Goal: Transaction & Acquisition: Purchase product/service

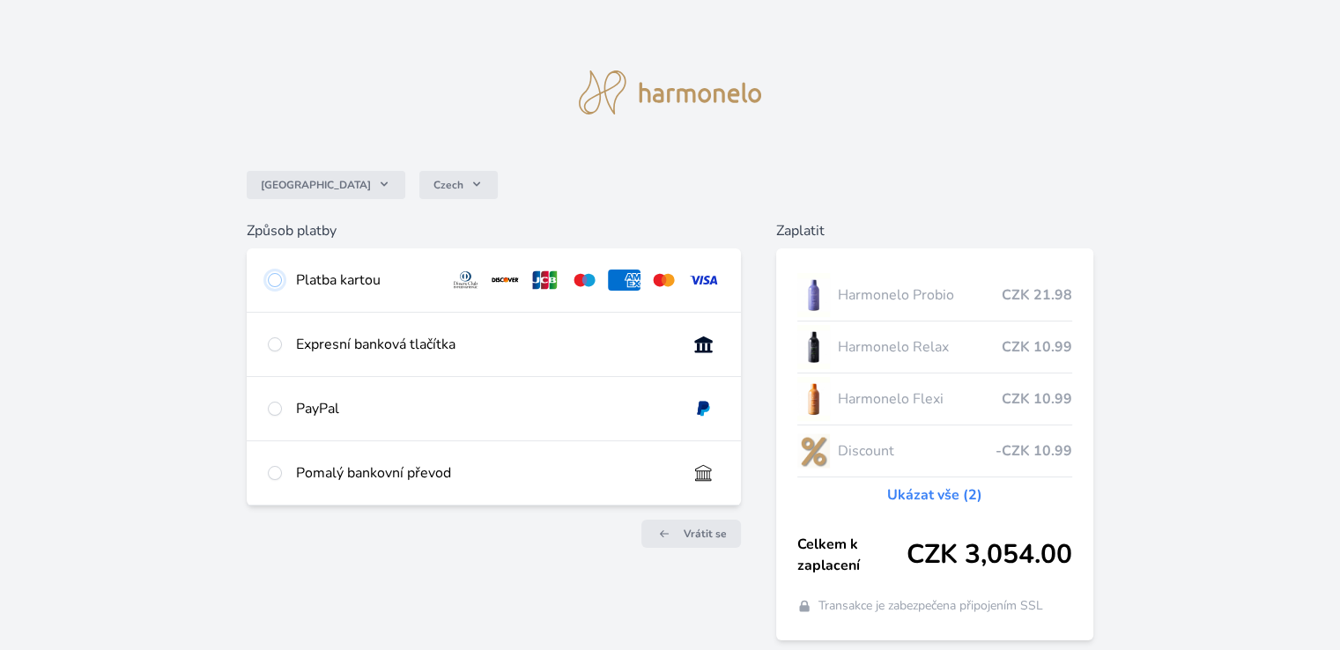
click at [271, 281] on input "radio" at bounding box center [275, 280] width 14 height 14
radio input "true"
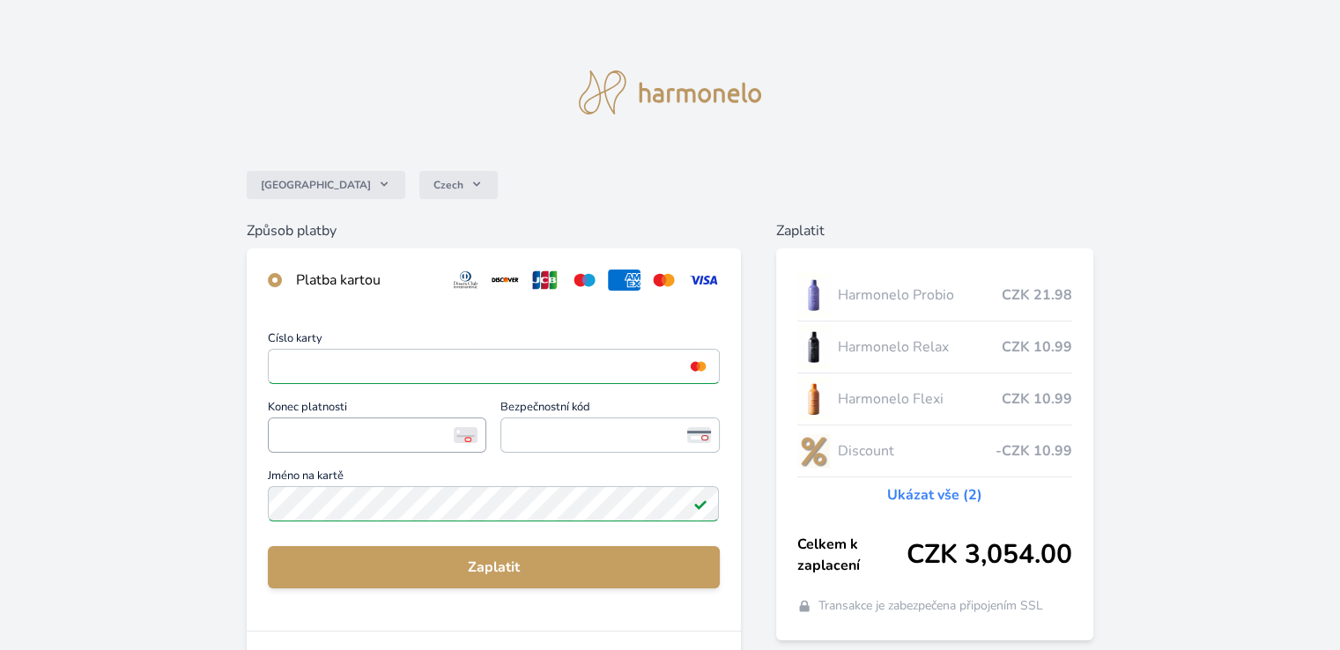
click at [402, 421] on span "<p>Your browser does not support iframes.</p>" at bounding box center [377, 435] width 218 height 35
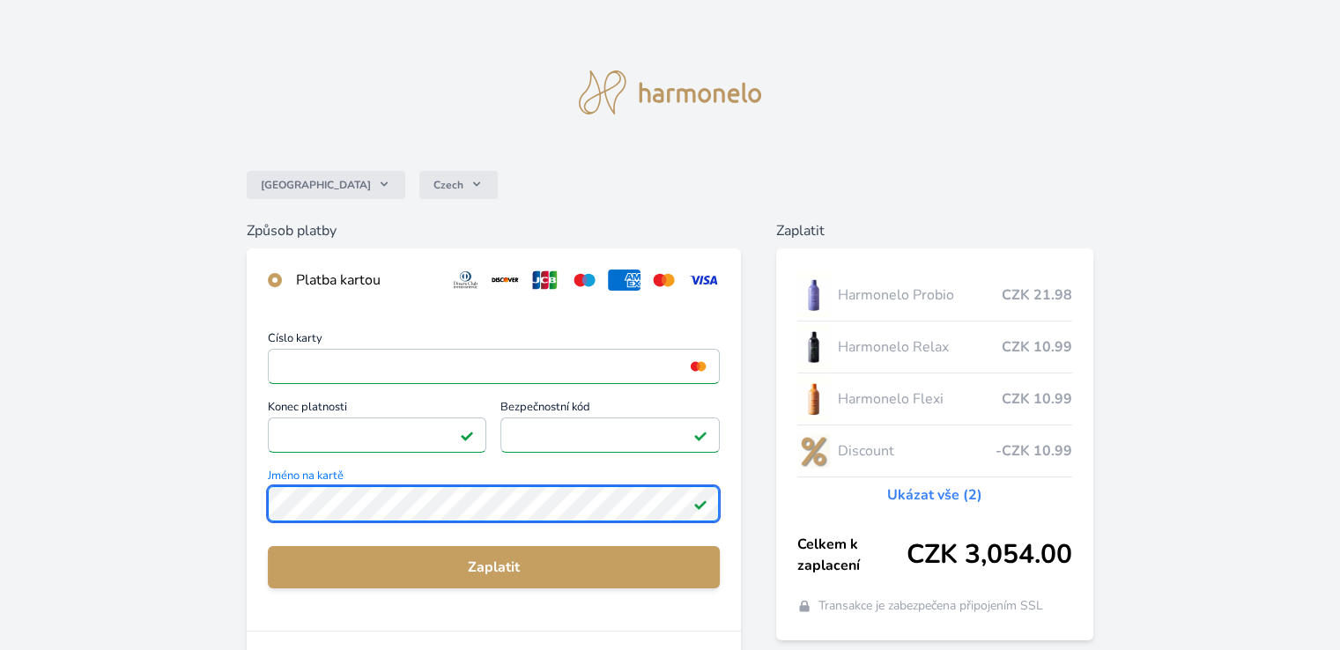
click at [261, 507] on div "Číslo karty <p>Your browser does not support iframes.</p> Konec platnosti <p>Yo…" at bounding box center [493, 471] width 493 height 319
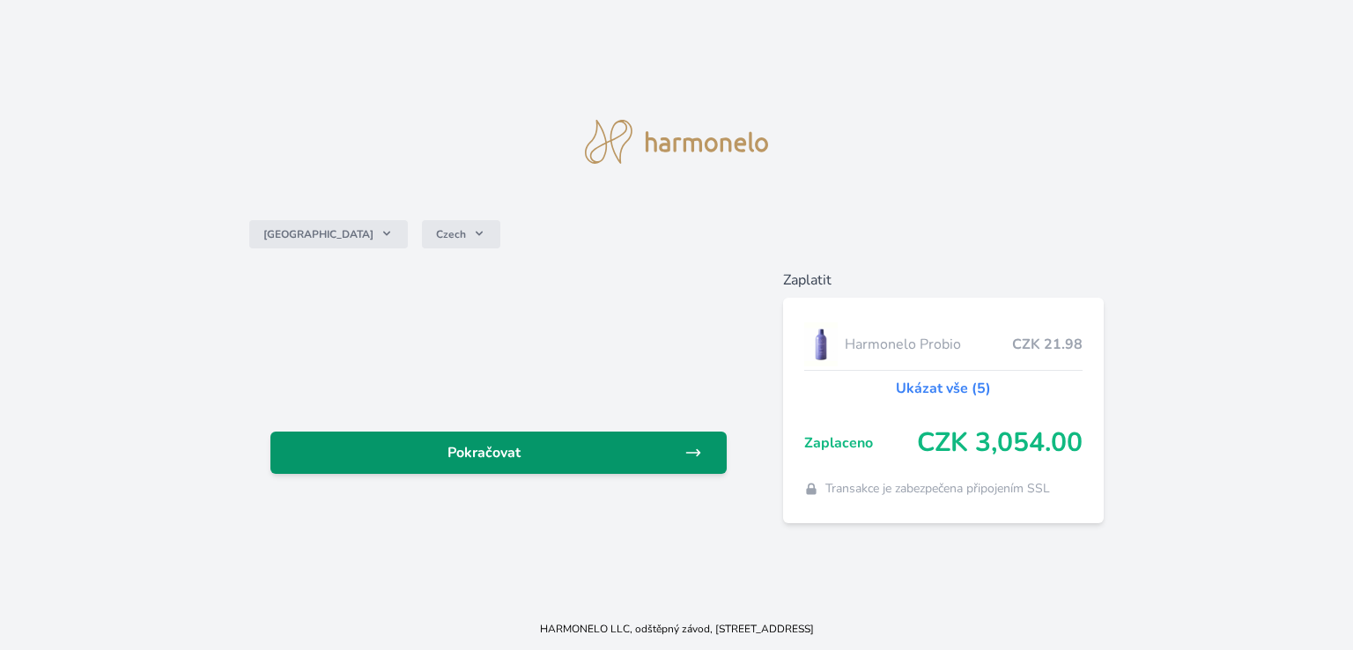
click at [606, 459] on span "Pokračovat" at bounding box center [485, 452] width 400 height 21
